Goal: Navigation & Orientation: Find specific page/section

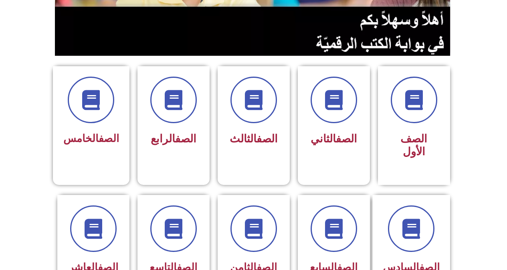
scroll to position [160, 0]
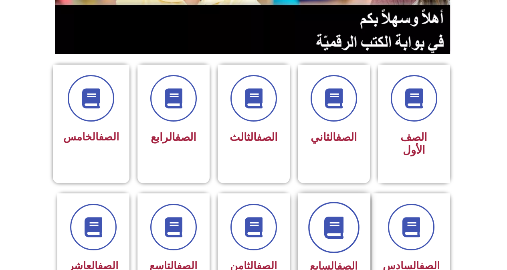
click at [340, 222] on icon at bounding box center [334, 227] width 22 height 22
click at [335, 216] on icon at bounding box center [334, 227] width 22 height 22
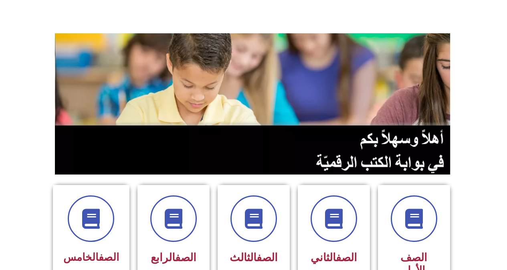
scroll to position [0, 0]
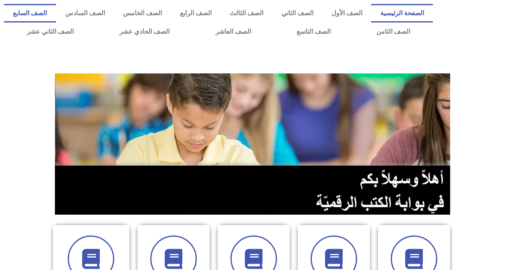
click at [56, 9] on link "الصف السابع" at bounding box center [30, 13] width 52 height 18
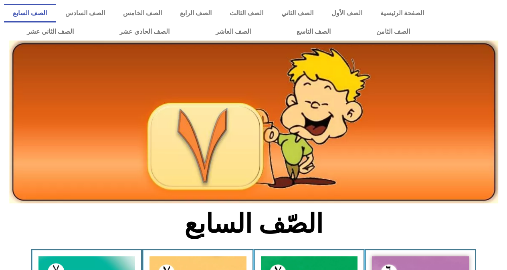
scroll to position [80, 0]
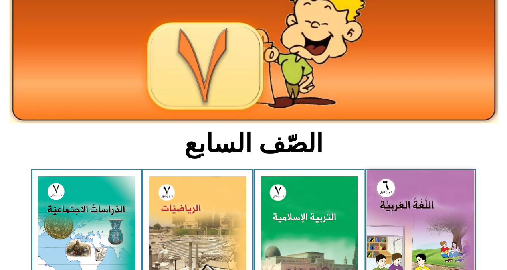
click at [443, 213] on img at bounding box center [420, 236] width 107 height 133
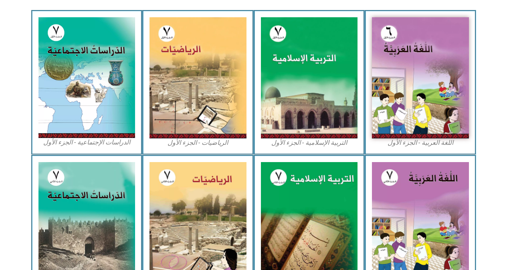
scroll to position [241, 0]
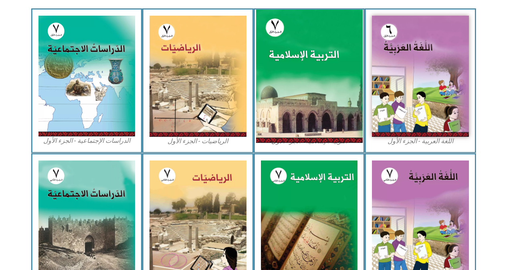
click at [311, 73] on img at bounding box center [309, 76] width 107 height 133
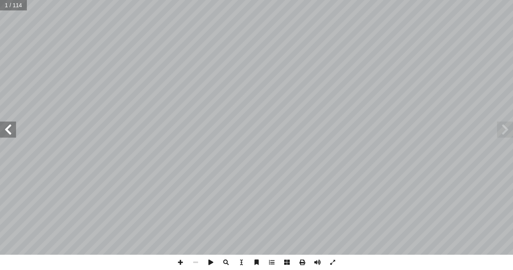
click at [3, 125] on span at bounding box center [8, 129] width 16 height 16
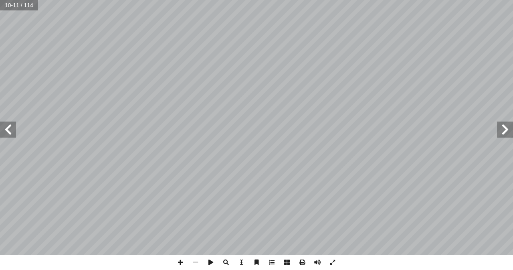
click at [3, 125] on span at bounding box center [8, 129] width 16 height 16
click at [182, 262] on span at bounding box center [180, 262] width 15 height 15
click at [3, 126] on span at bounding box center [8, 129] width 16 height 16
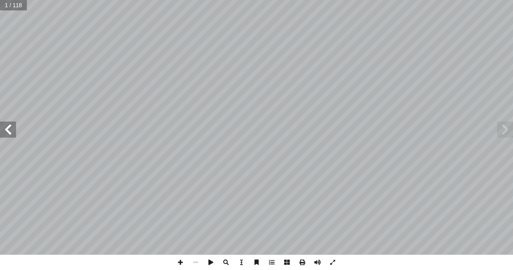
click at [3, 126] on span at bounding box center [8, 129] width 16 height 16
click at [333, 261] on span at bounding box center [332, 262] width 15 height 15
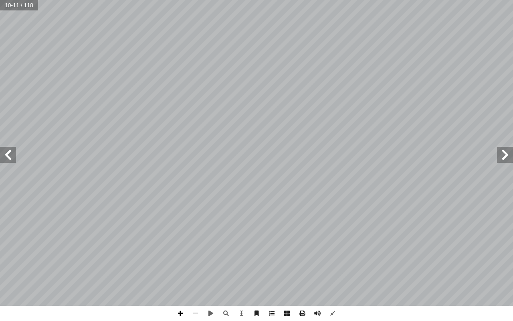
click at [177, 269] on span at bounding box center [180, 312] width 15 height 15
click at [195, 269] on span at bounding box center [195, 312] width 15 height 15
drag, startPoint x: 332, startPoint y: 313, endPoint x: 330, endPoint y: 308, distance: 6.3
click at [330, 269] on span at bounding box center [332, 312] width 15 height 15
